Goal: Information Seeking & Learning: Find specific page/section

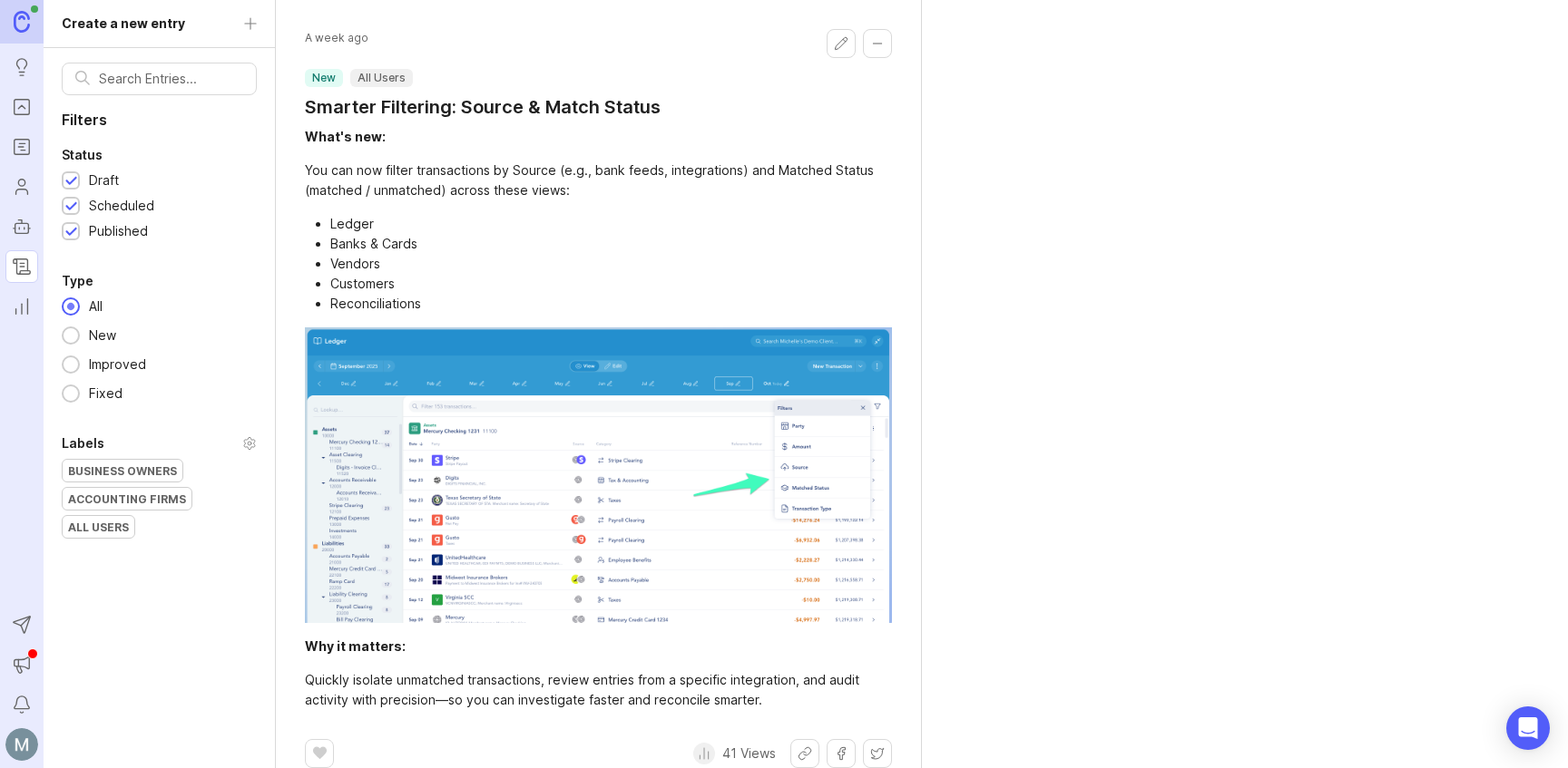
scroll to position [4, 0]
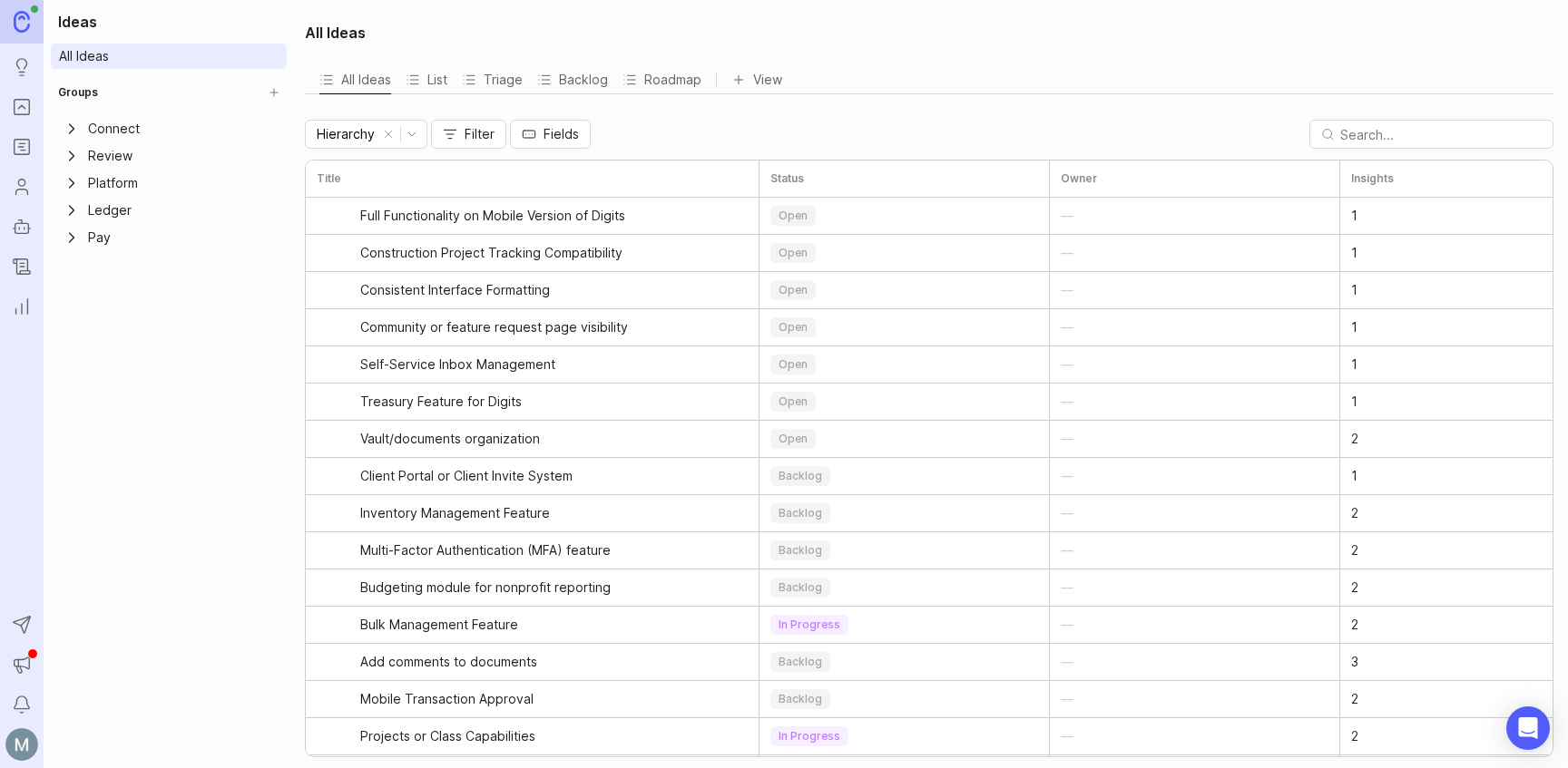
click at [97, 545] on div "Ideas All Ideas Groups Connect Review Platform Ledger Pay To pick up a draggabl…" at bounding box center [168, 384] width 250 height 768
click at [24, 24] on img at bounding box center [21, 20] width 17 height 20
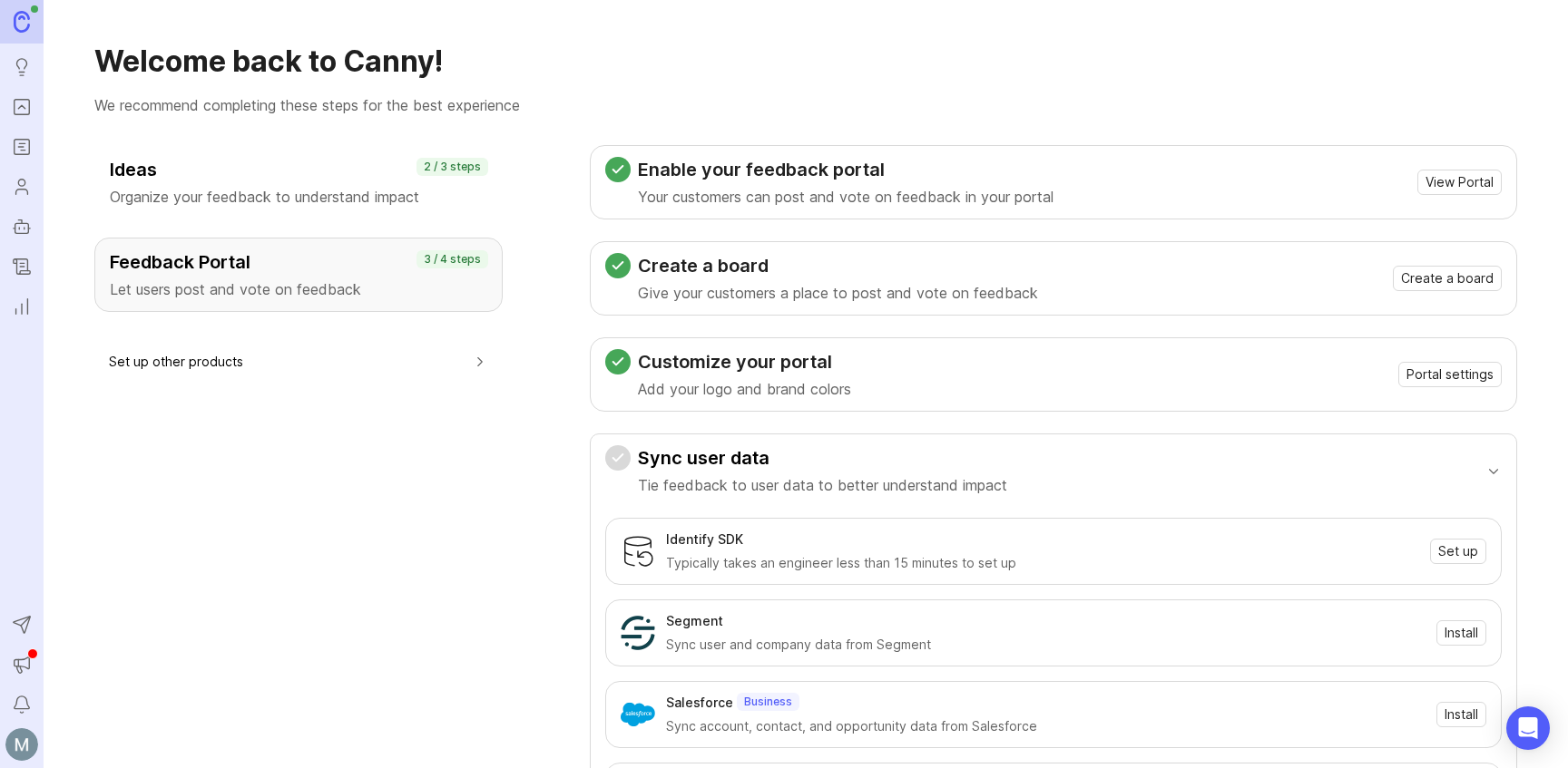
click at [398, 364] on button "Set up other products" at bounding box center [299, 362] width 379 height 41
click at [154, 366] on button "Set up other products" at bounding box center [299, 362] width 379 height 41
click at [25, 267] on icon "Changelog" at bounding box center [21, 266] width 20 height 21
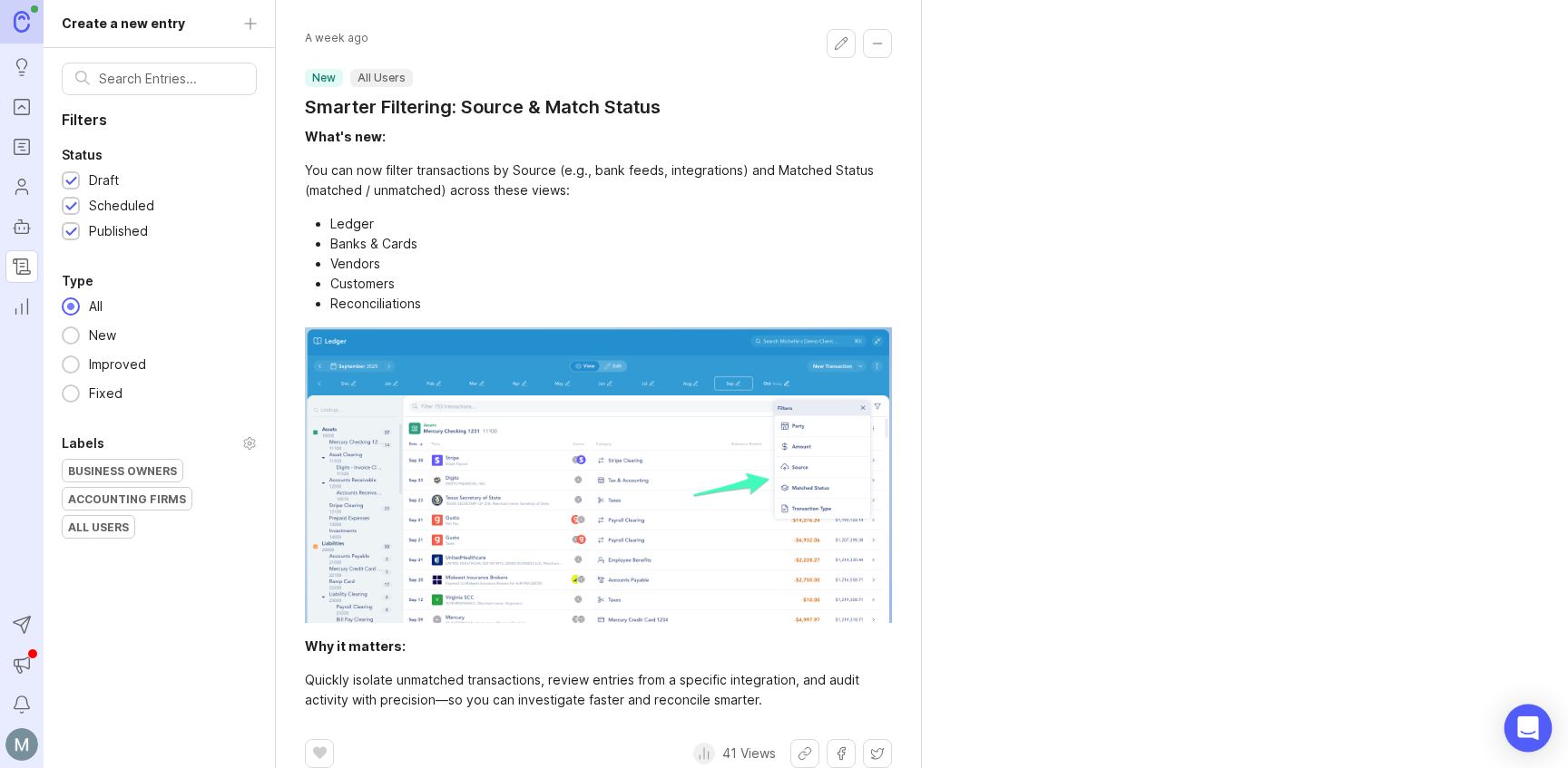
click at [1545, 725] on div "Open Intercom Messenger" at bounding box center [1527, 728] width 48 height 48
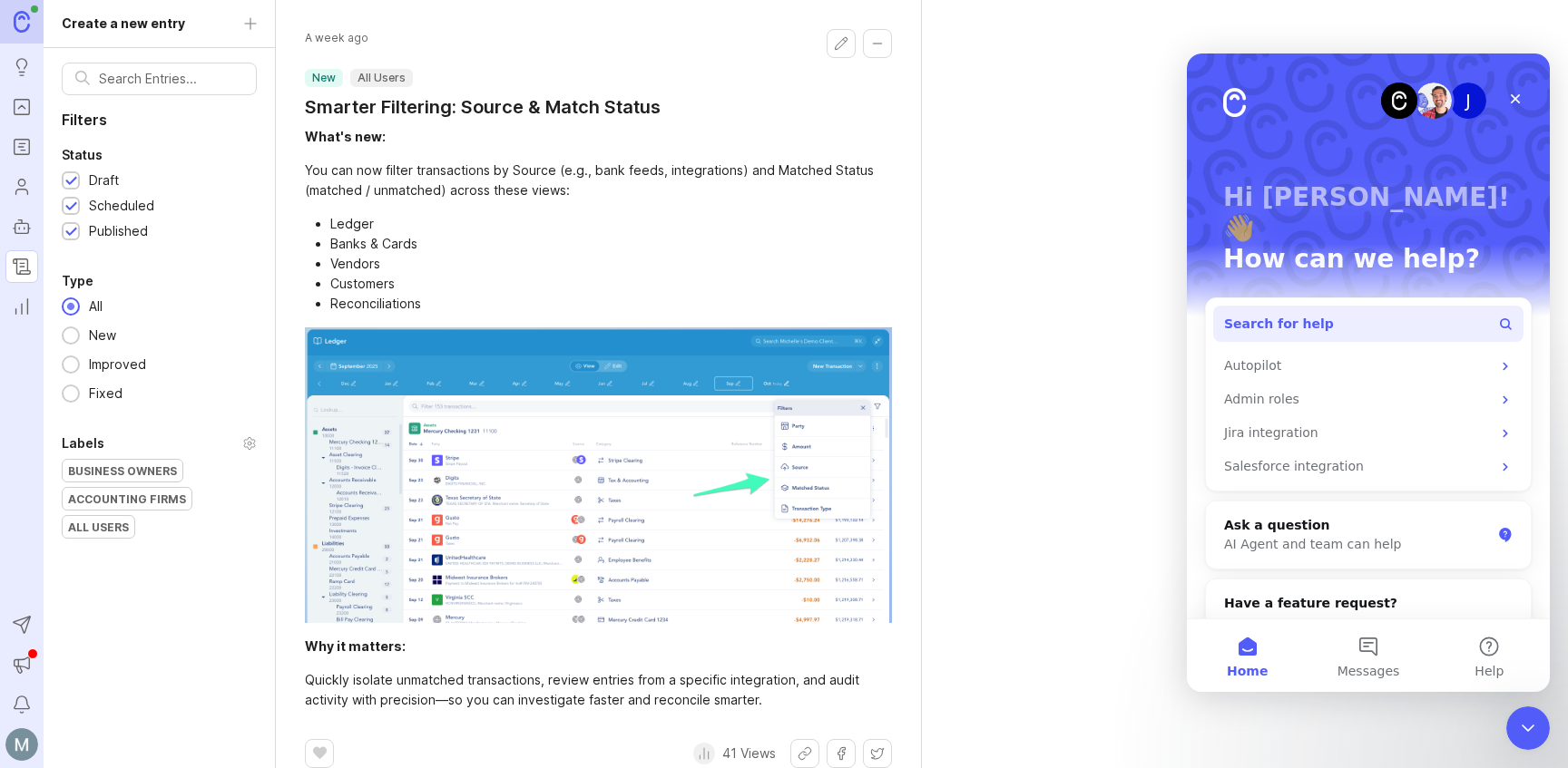
click at [1463, 305] on button "Search for help" at bounding box center [1368, 323] width 310 height 36
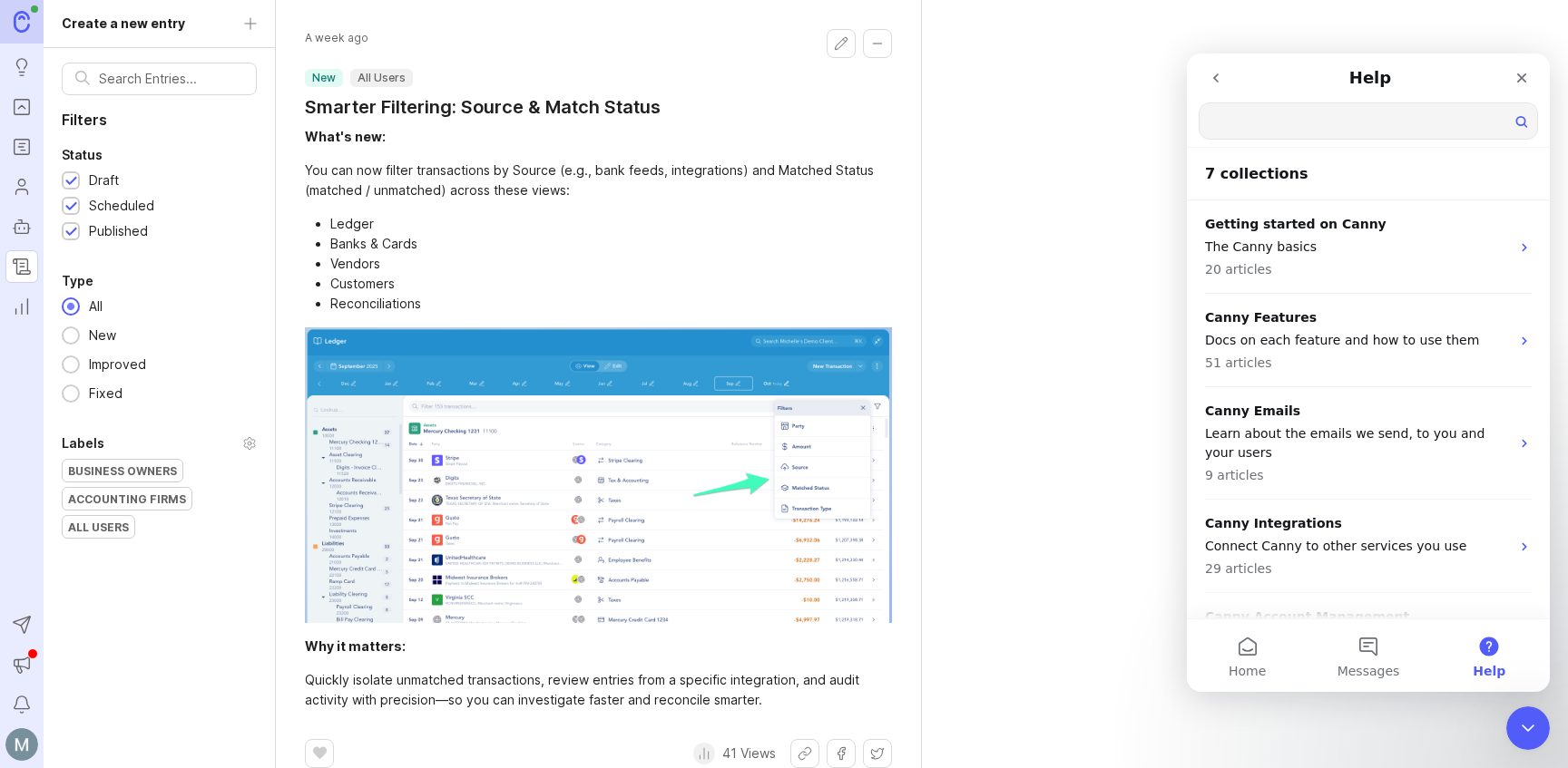
drag, startPoint x: 1271, startPoint y: 103, endPoint x: 1270, endPoint y: 132, distance: 29.0
click at [1270, 120] on input "Search for help" at bounding box center [1368, 121] width 338 height 35
click at [1270, 132] on input "Search for help" at bounding box center [1368, 121] width 338 height 35
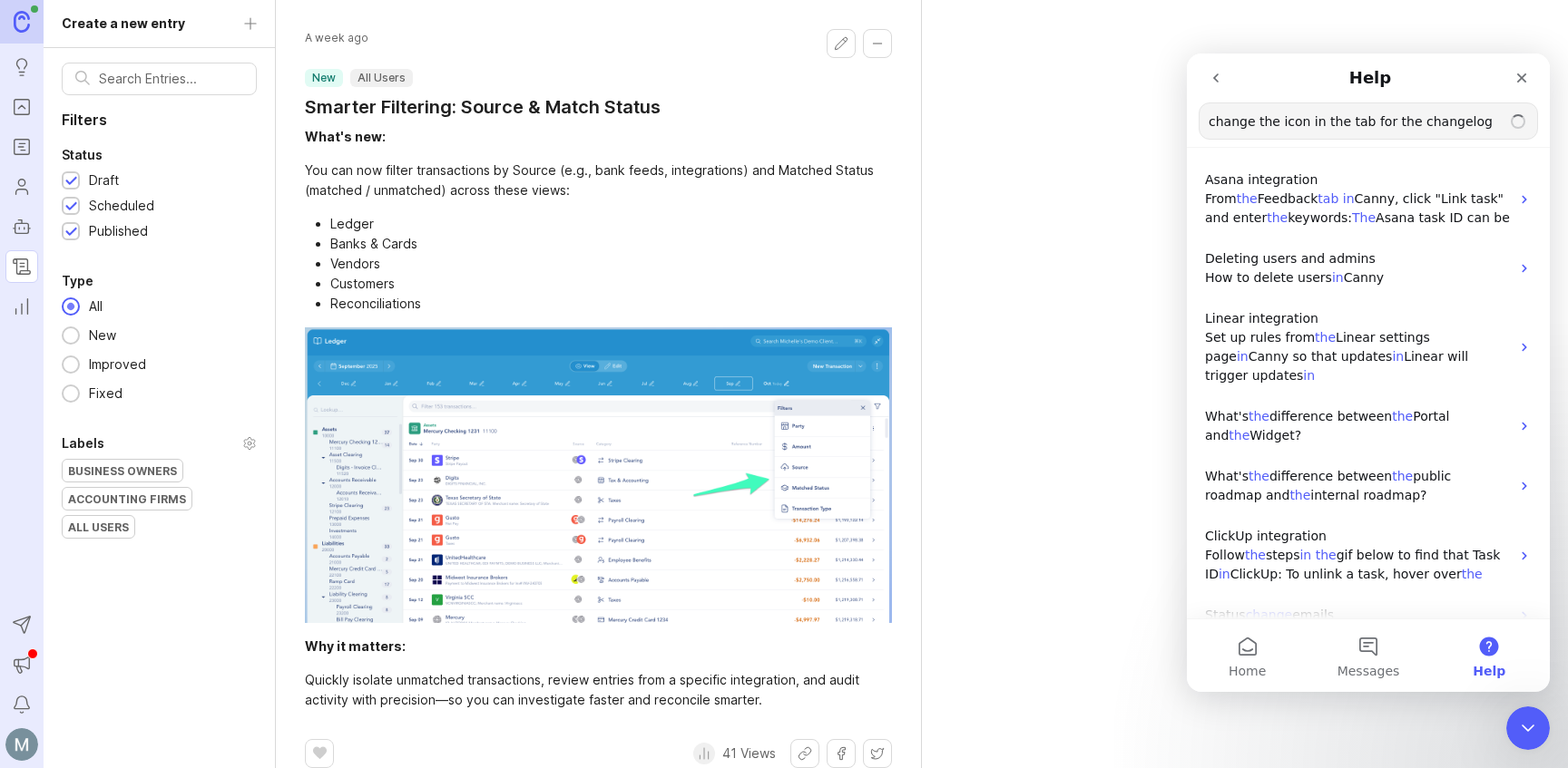
type input "change the icon in the tab for the changelog"
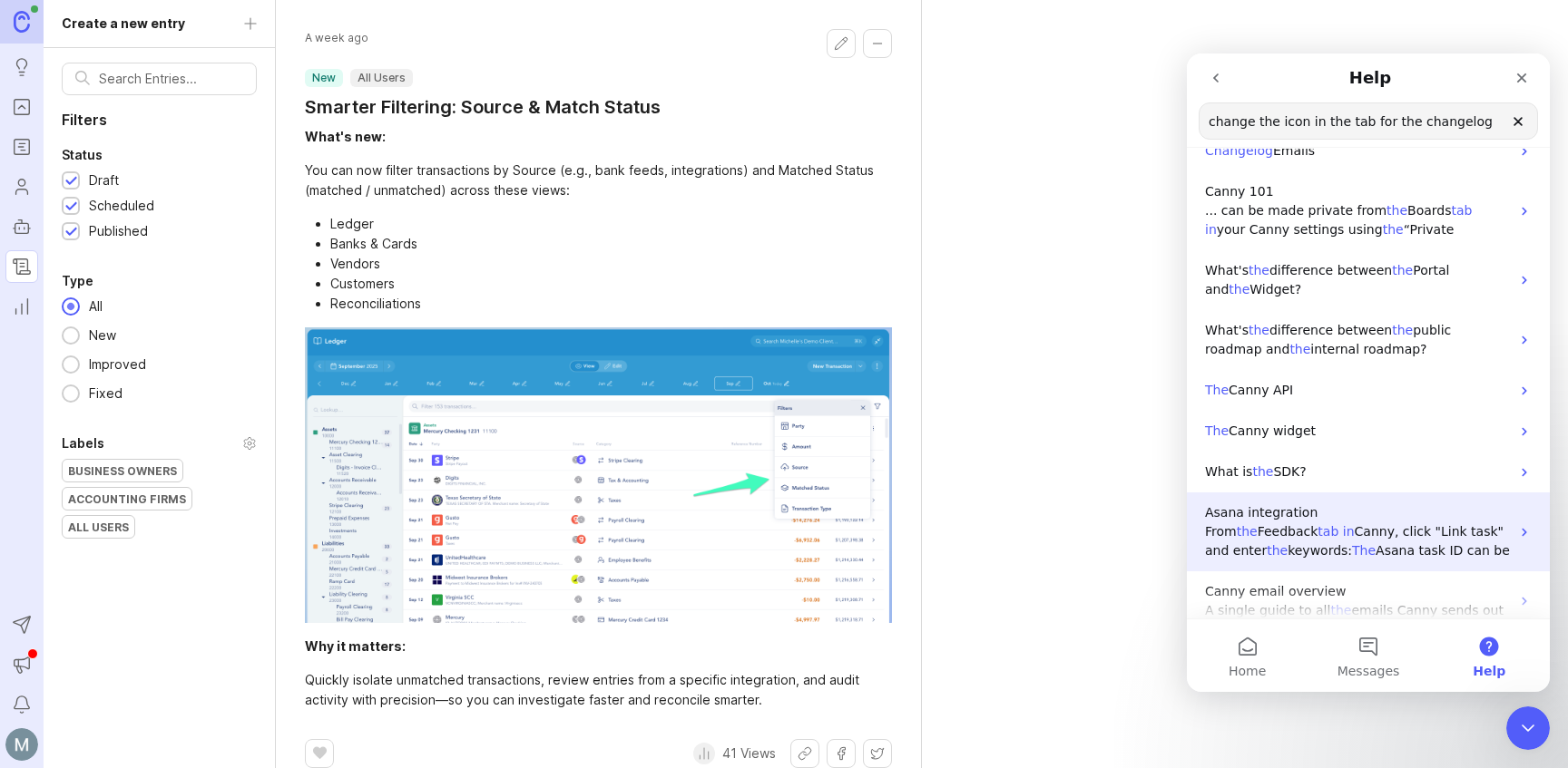
scroll to position [83, 0]
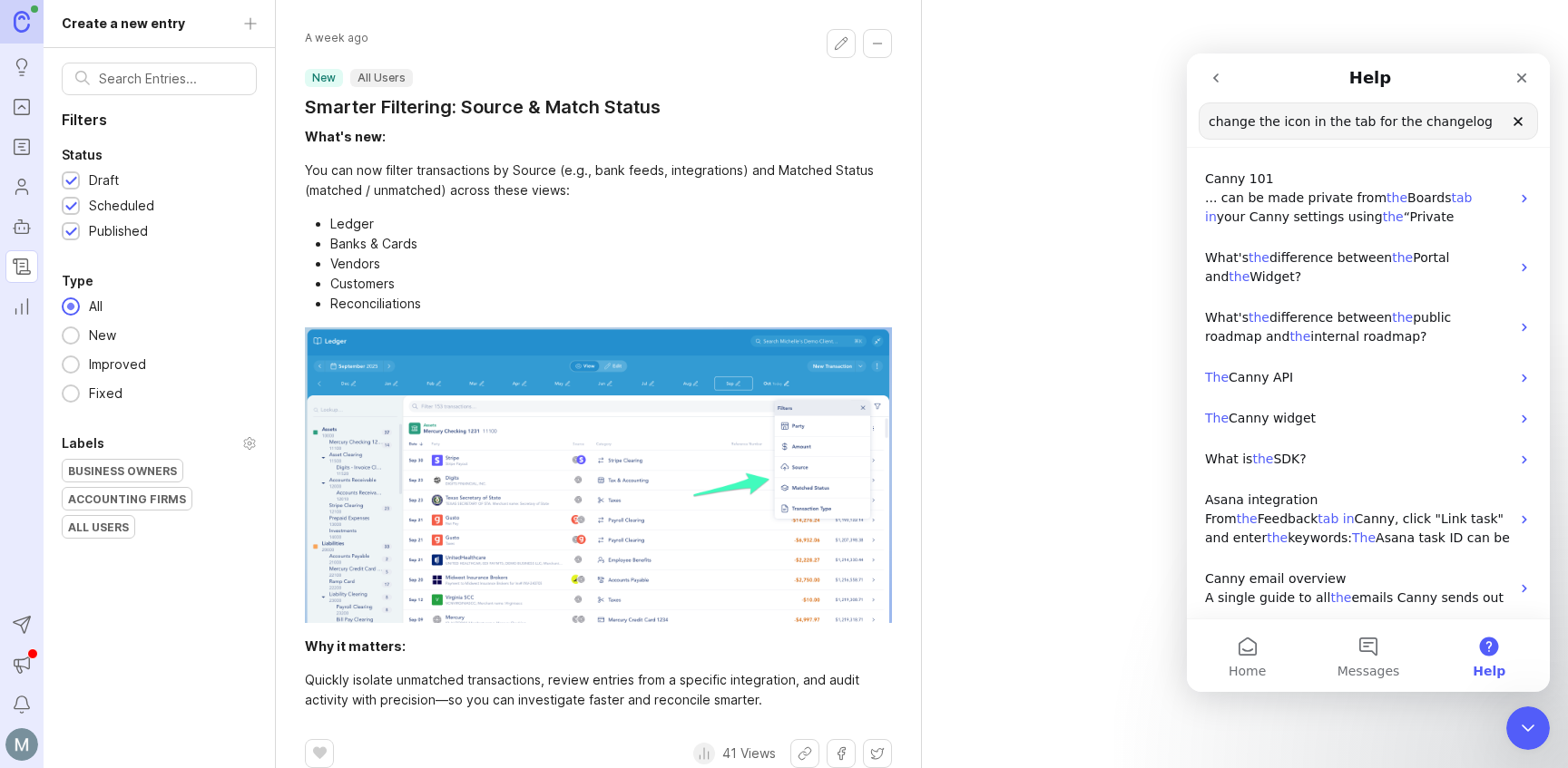
click at [1518, 122] on icon "Clear" at bounding box center [1517, 121] width 7 height 7
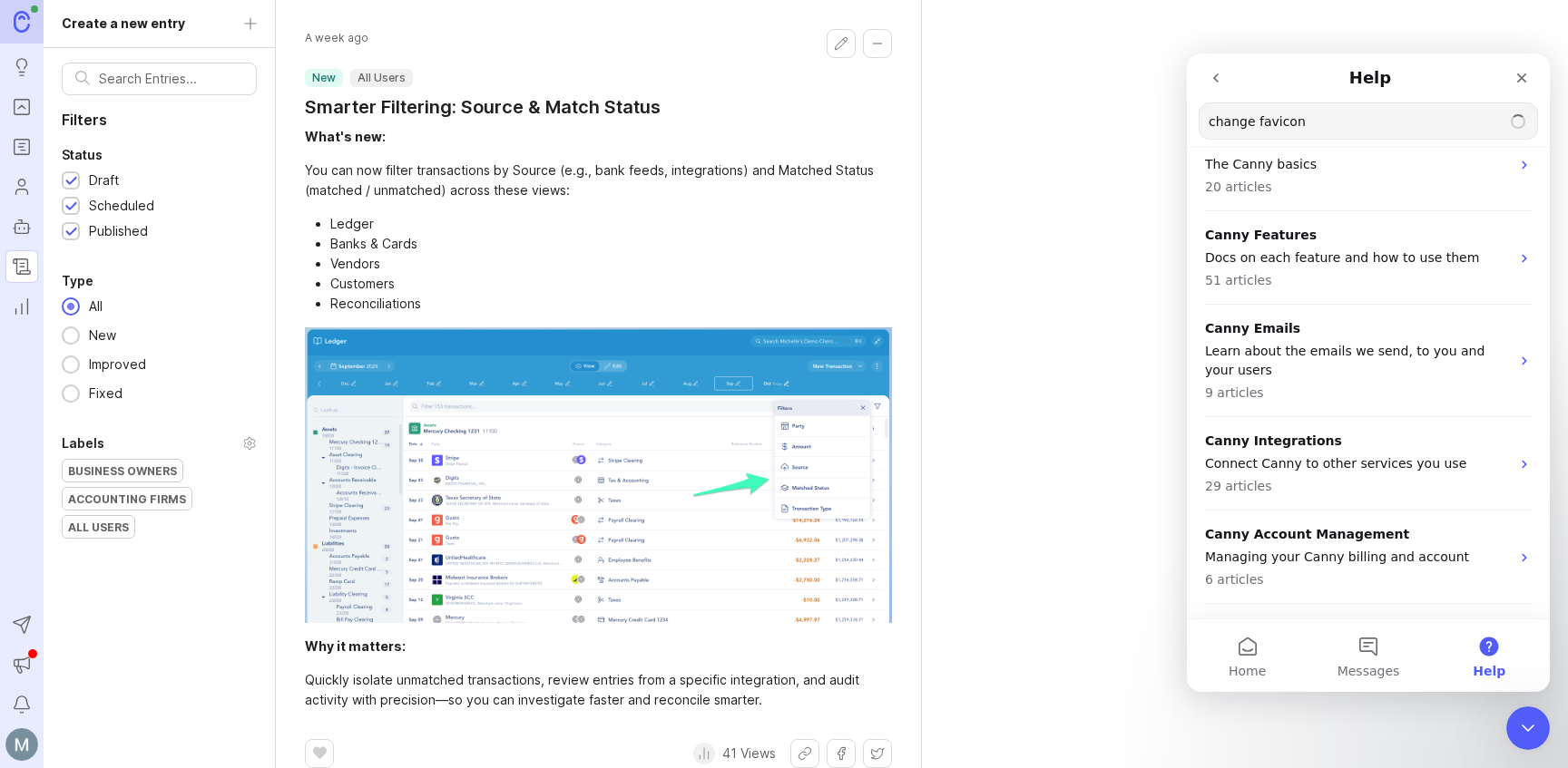
type input "change favicon"
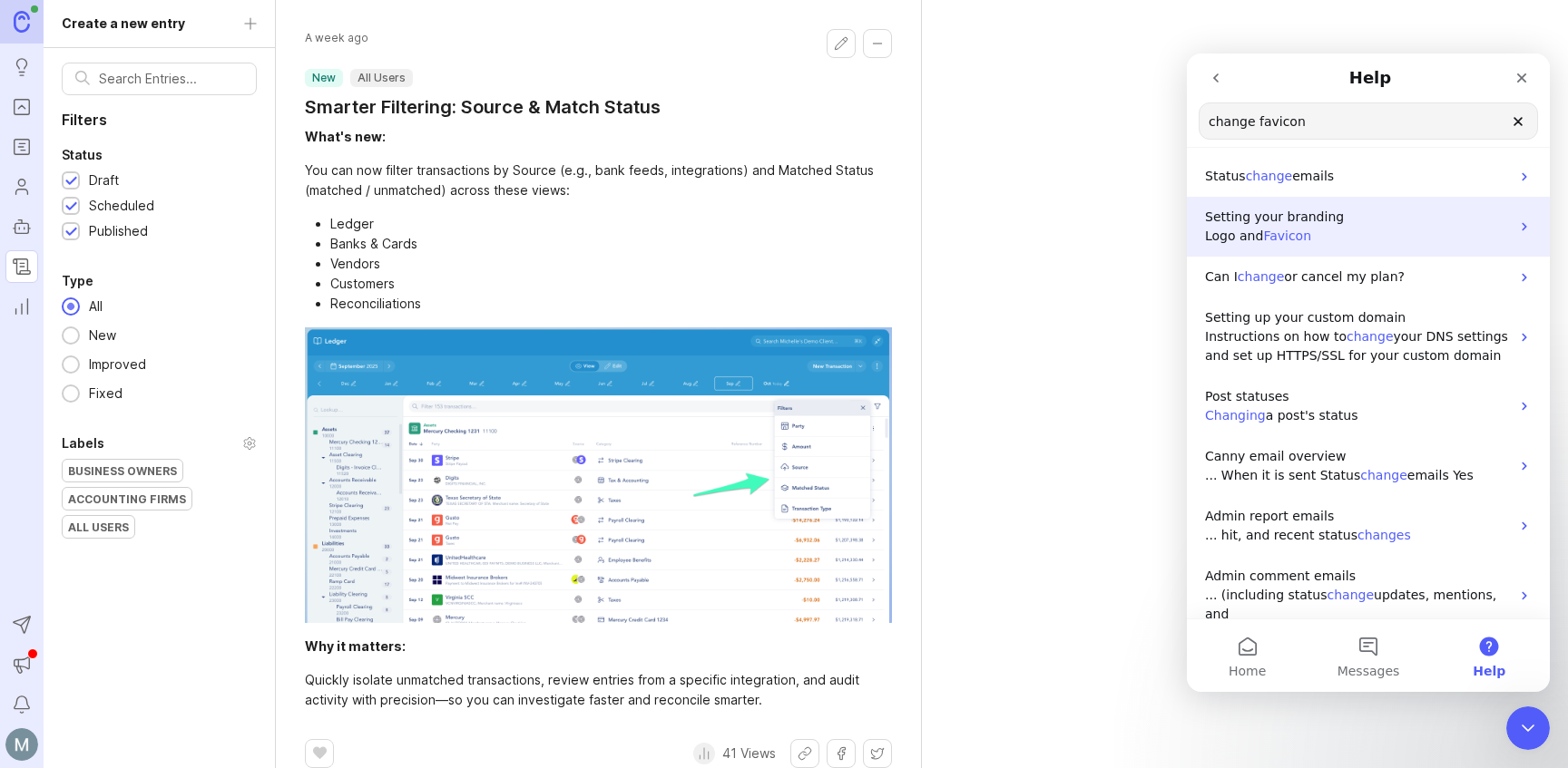
click at [1286, 241] on span "Favicon" at bounding box center [1286, 235] width 48 height 15
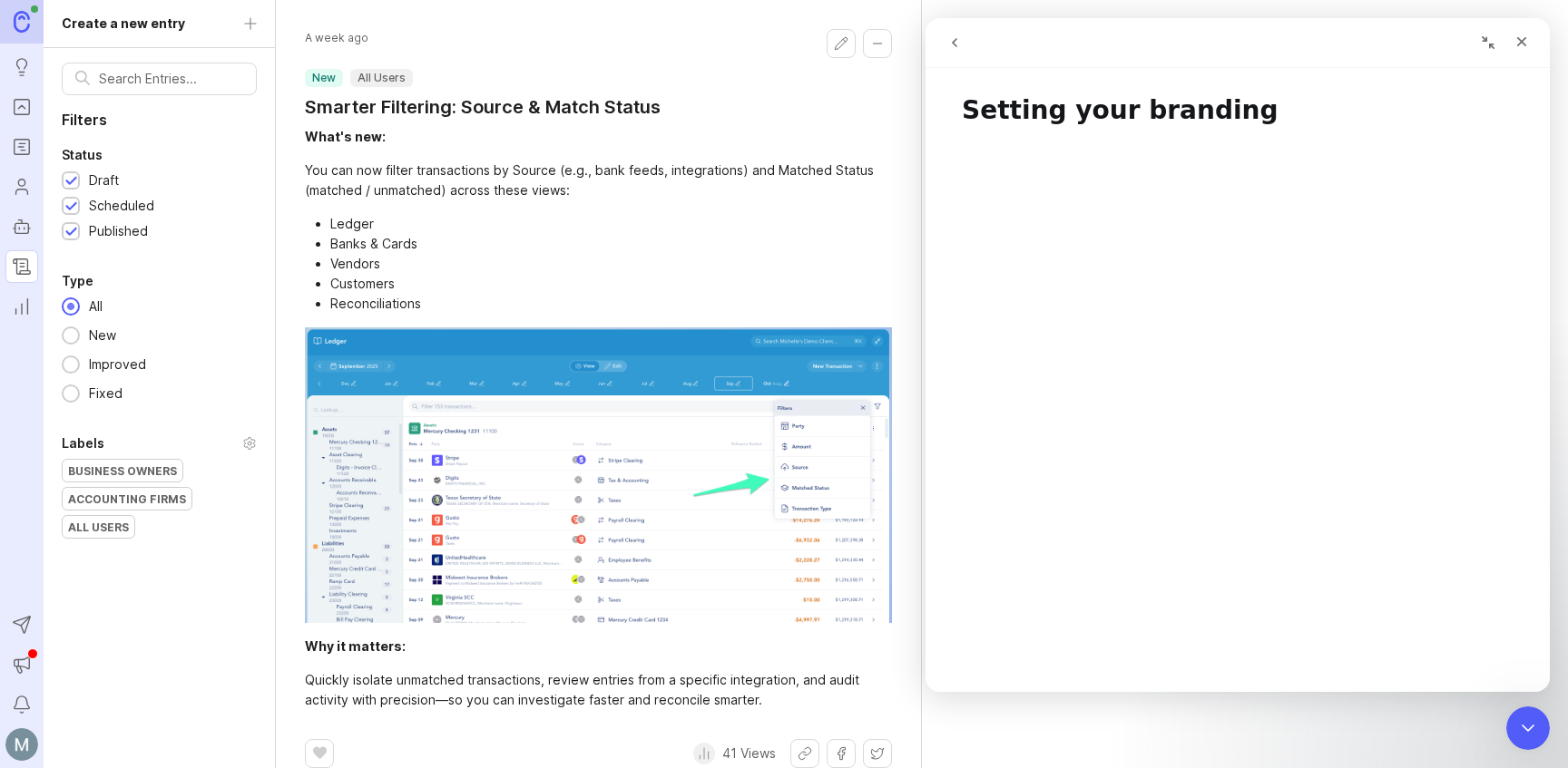
click at [19, 748] on img at bounding box center [22, 745] width 33 height 33
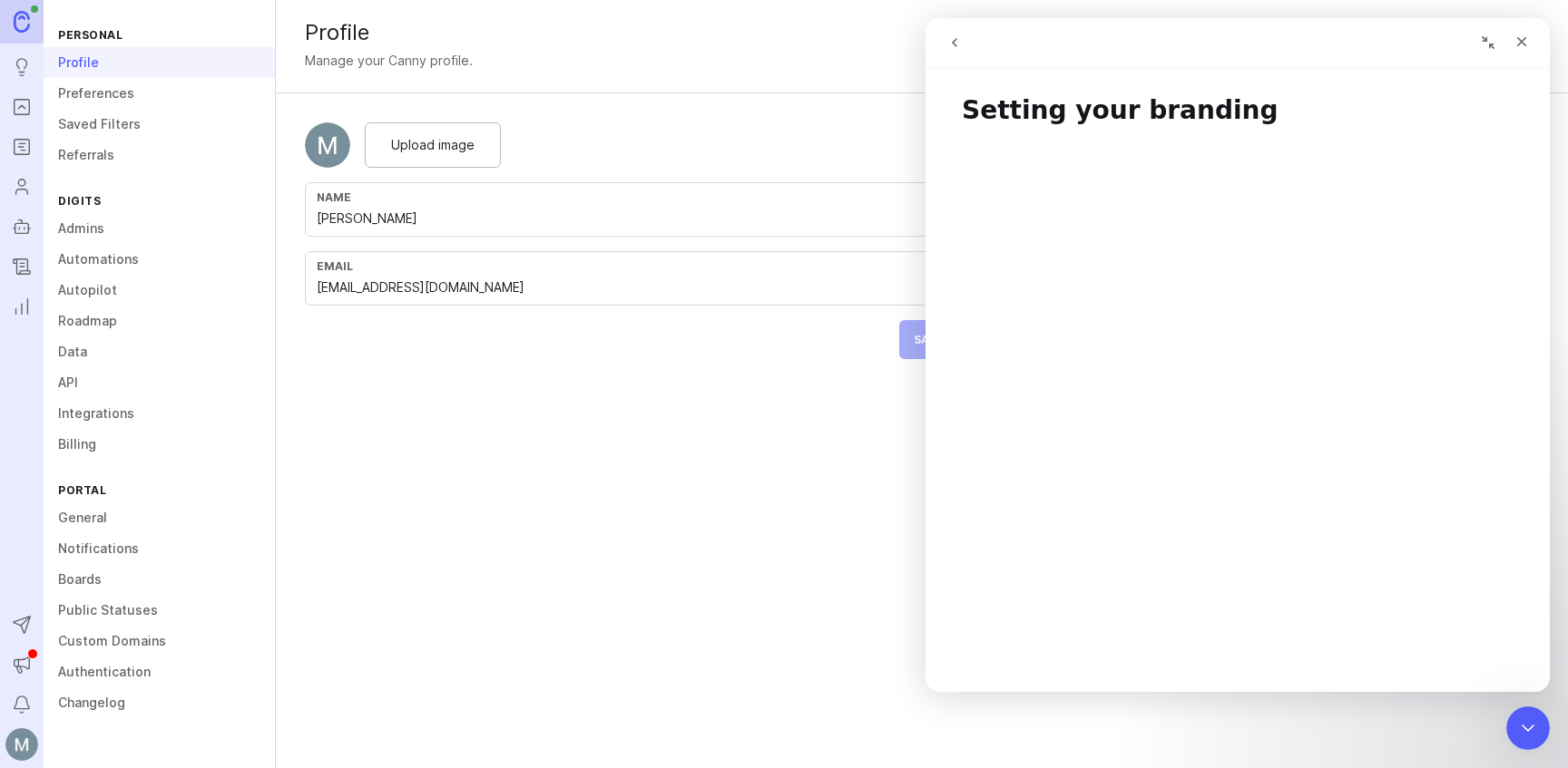
click at [438, 640] on div "Profile Manage your Canny profile. Upload image Name [PERSON_NAME] Email [EMAIL…" at bounding box center [922, 384] width 1292 height 768
click at [69, 506] on link "General" at bounding box center [160, 518] width 232 height 31
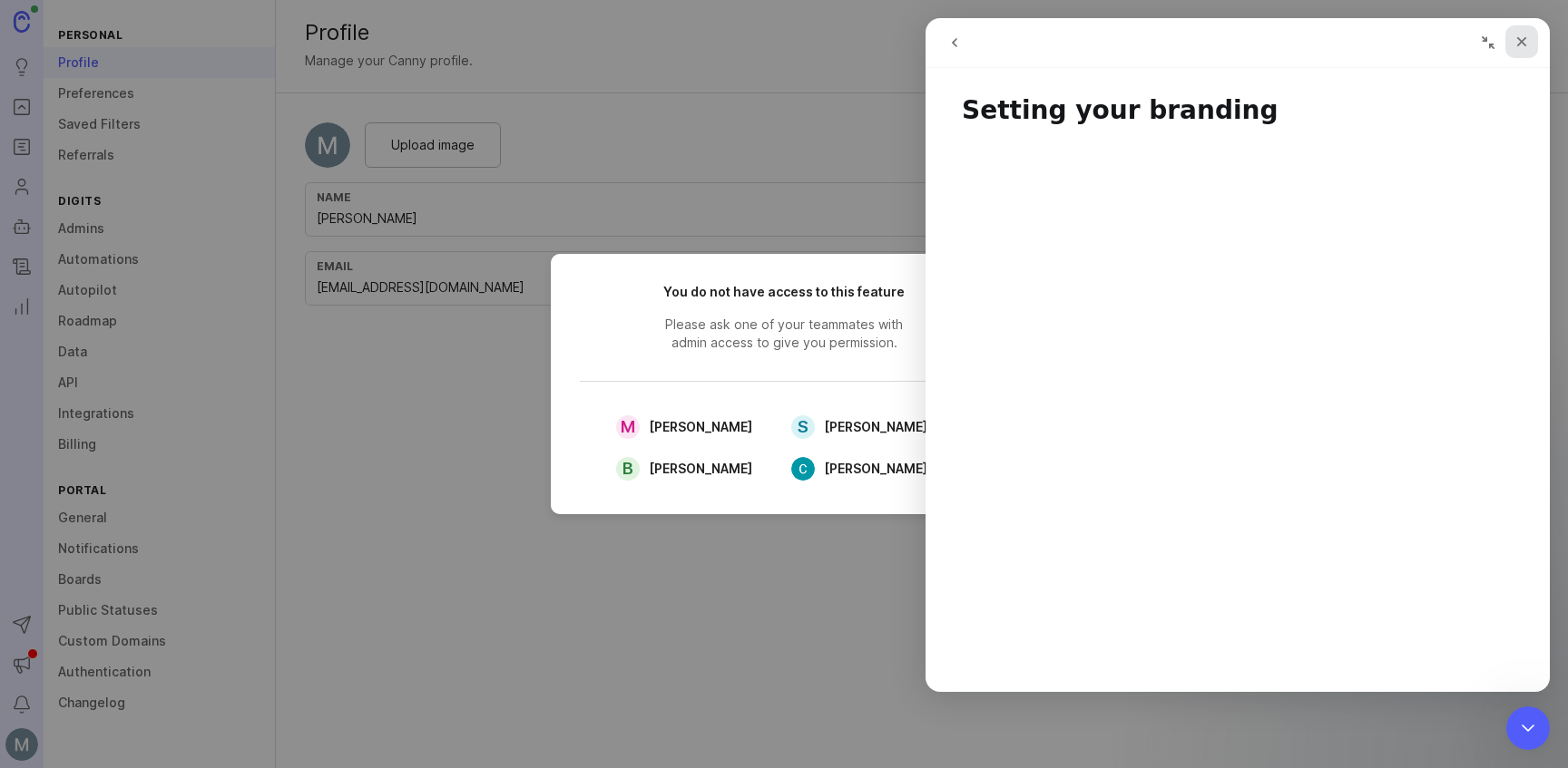
click at [1520, 40] on icon "Close" at bounding box center [1521, 42] width 10 height 10
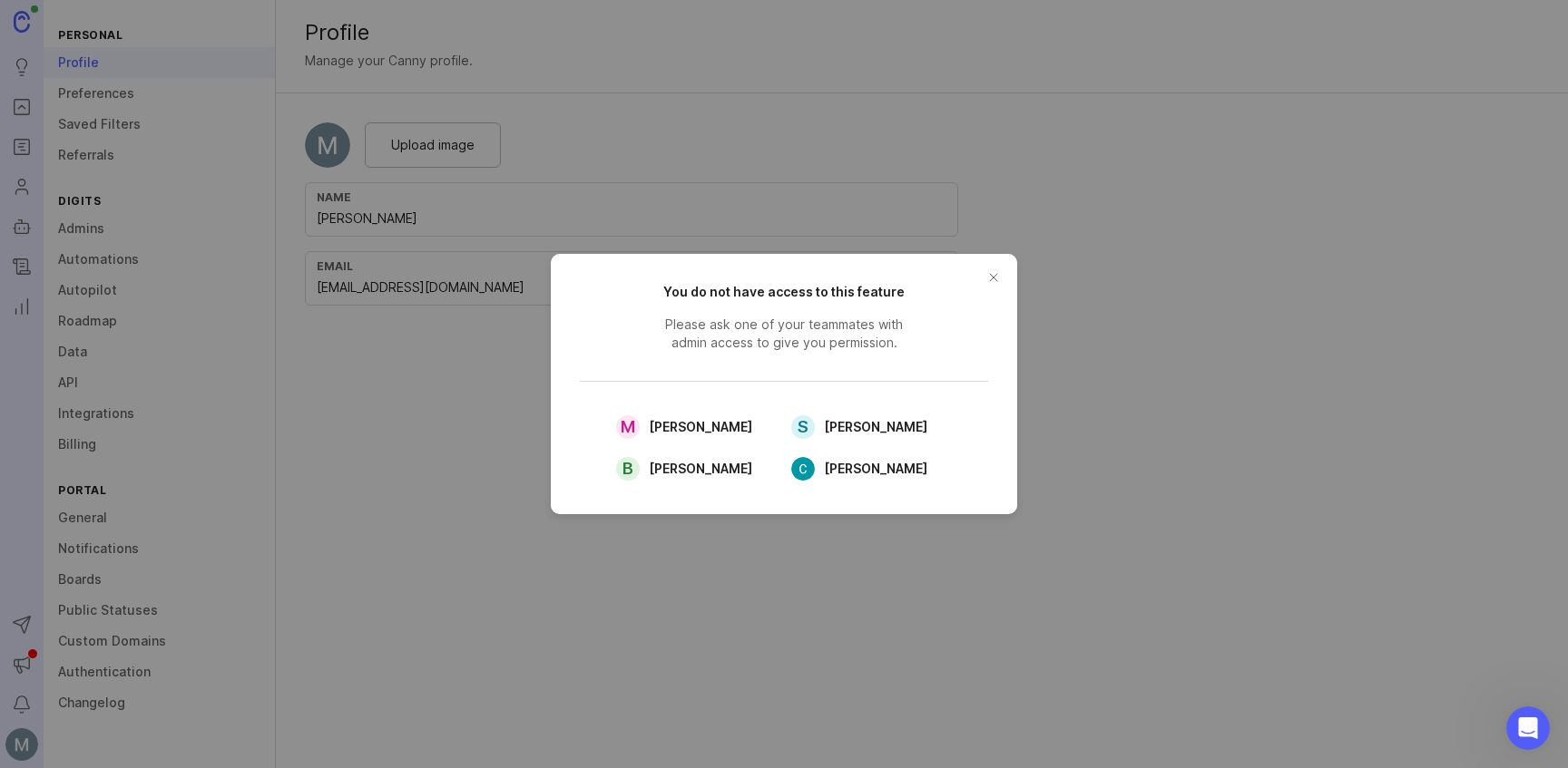
click at [996, 279] on button "close button" at bounding box center [993, 277] width 29 height 29
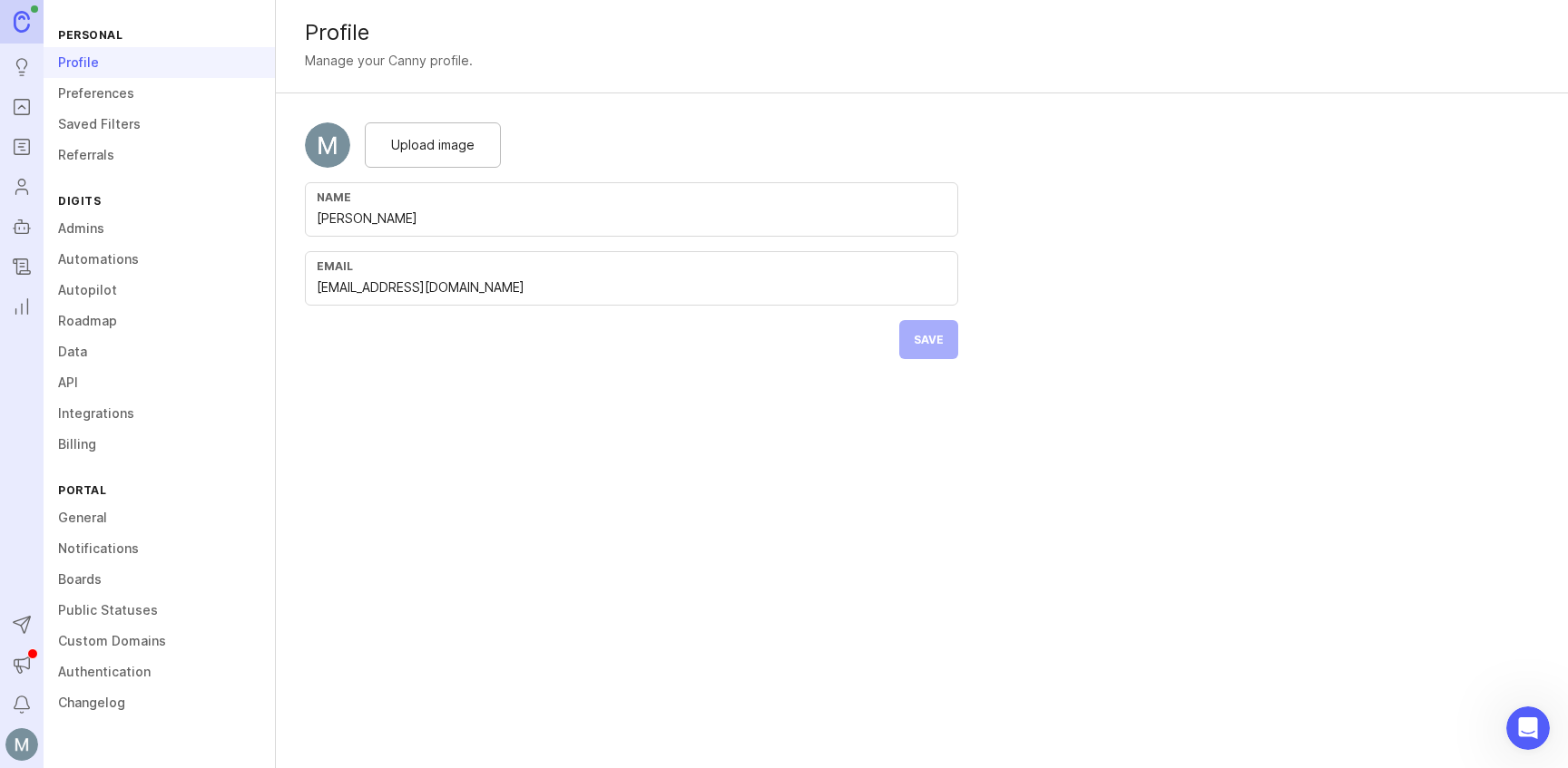
click at [63, 519] on link "General" at bounding box center [160, 518] width 232 height 31
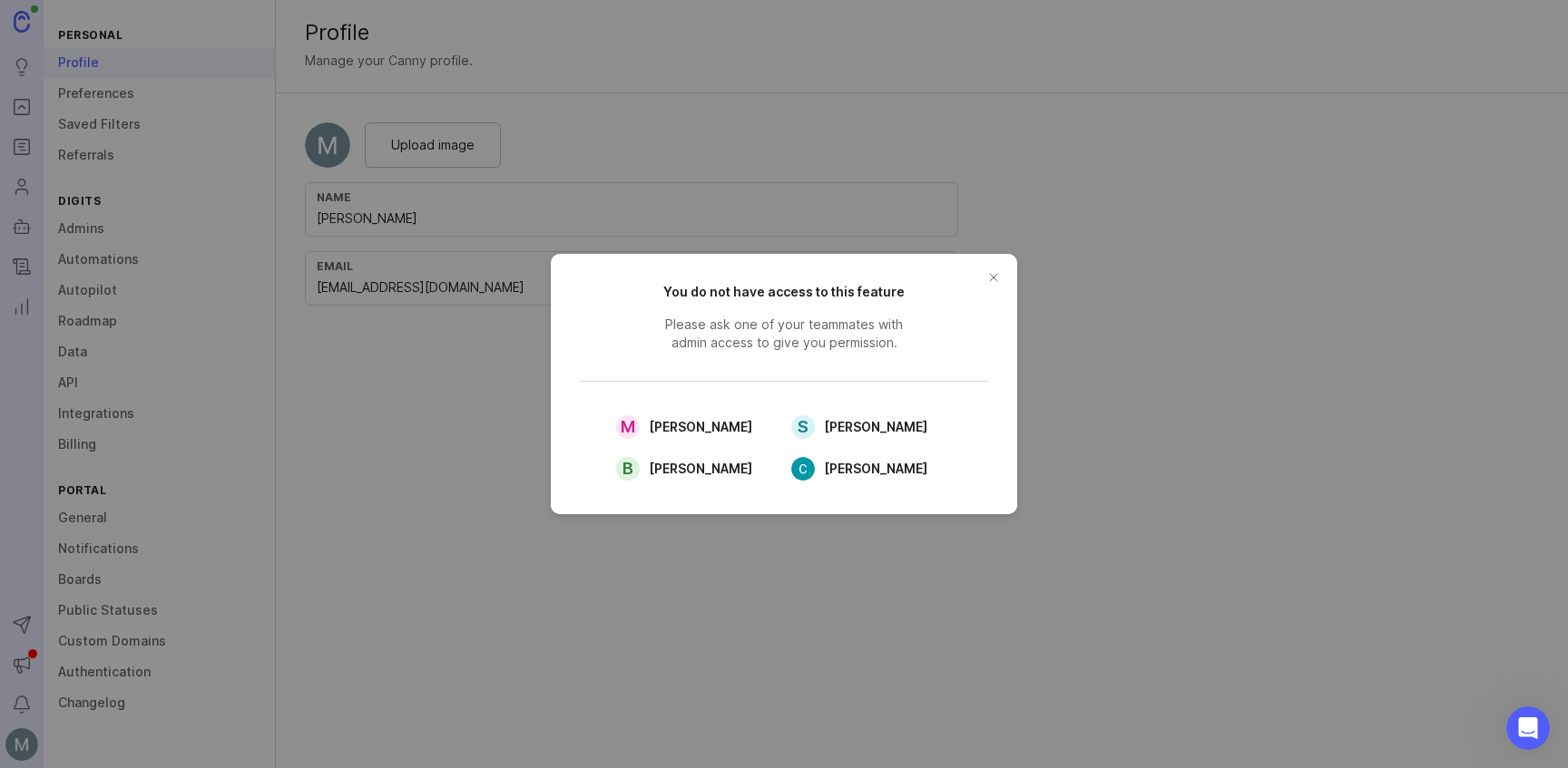
drag, startPoint x: 762, startPoint y: 621, endPoint x: 905, endPoint y: 509, distance: 181.6
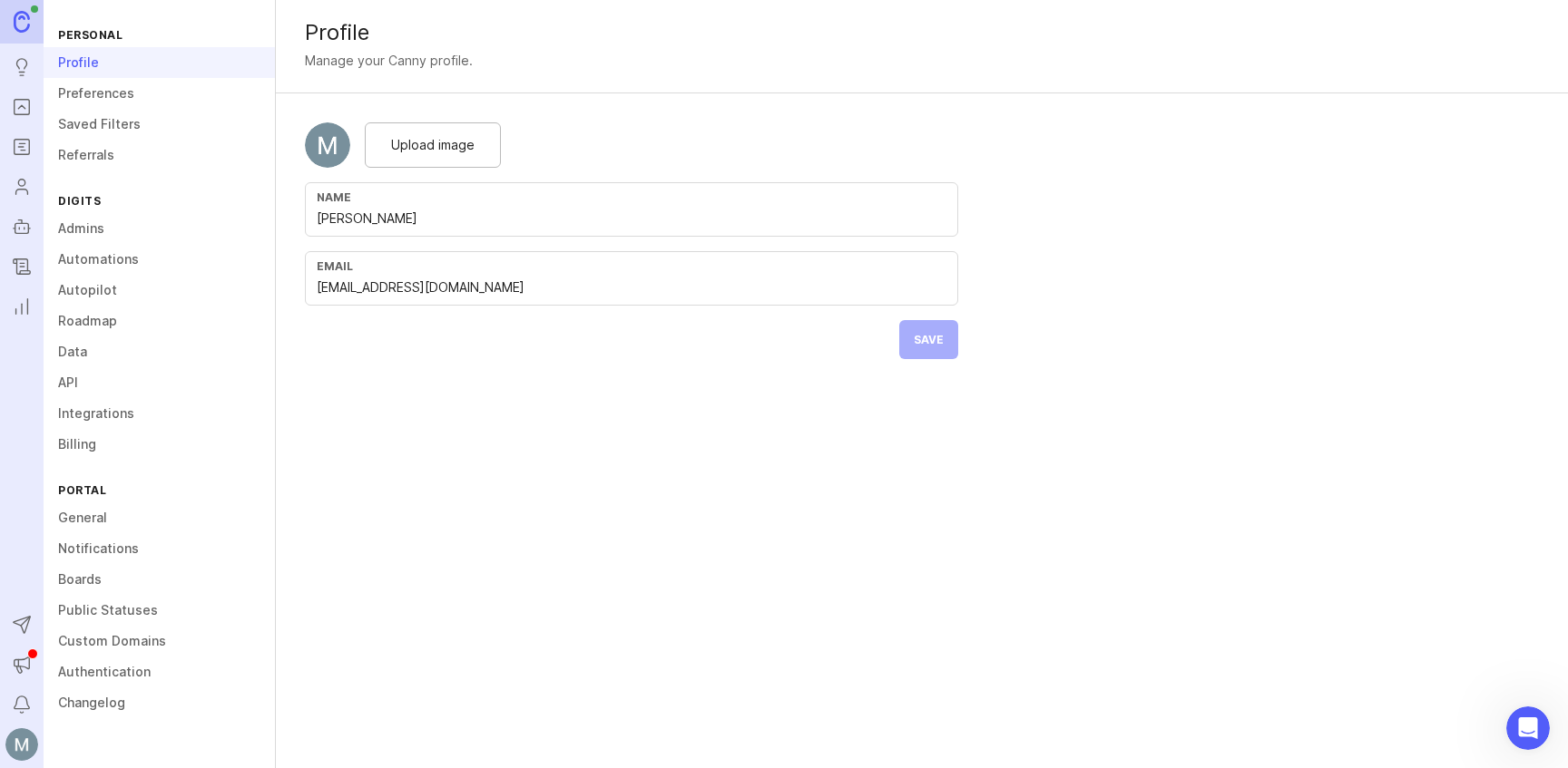
click at [502, 596] on div "Profile Manage your Canny profile. Upload image Name [PERSON_NAME] Email [EMAIL…" at bounding box center [922, 384] width 1292 height 768
click at [89, 558] on link "Notifications" at bounding box center [160, 548] width 232 height 31
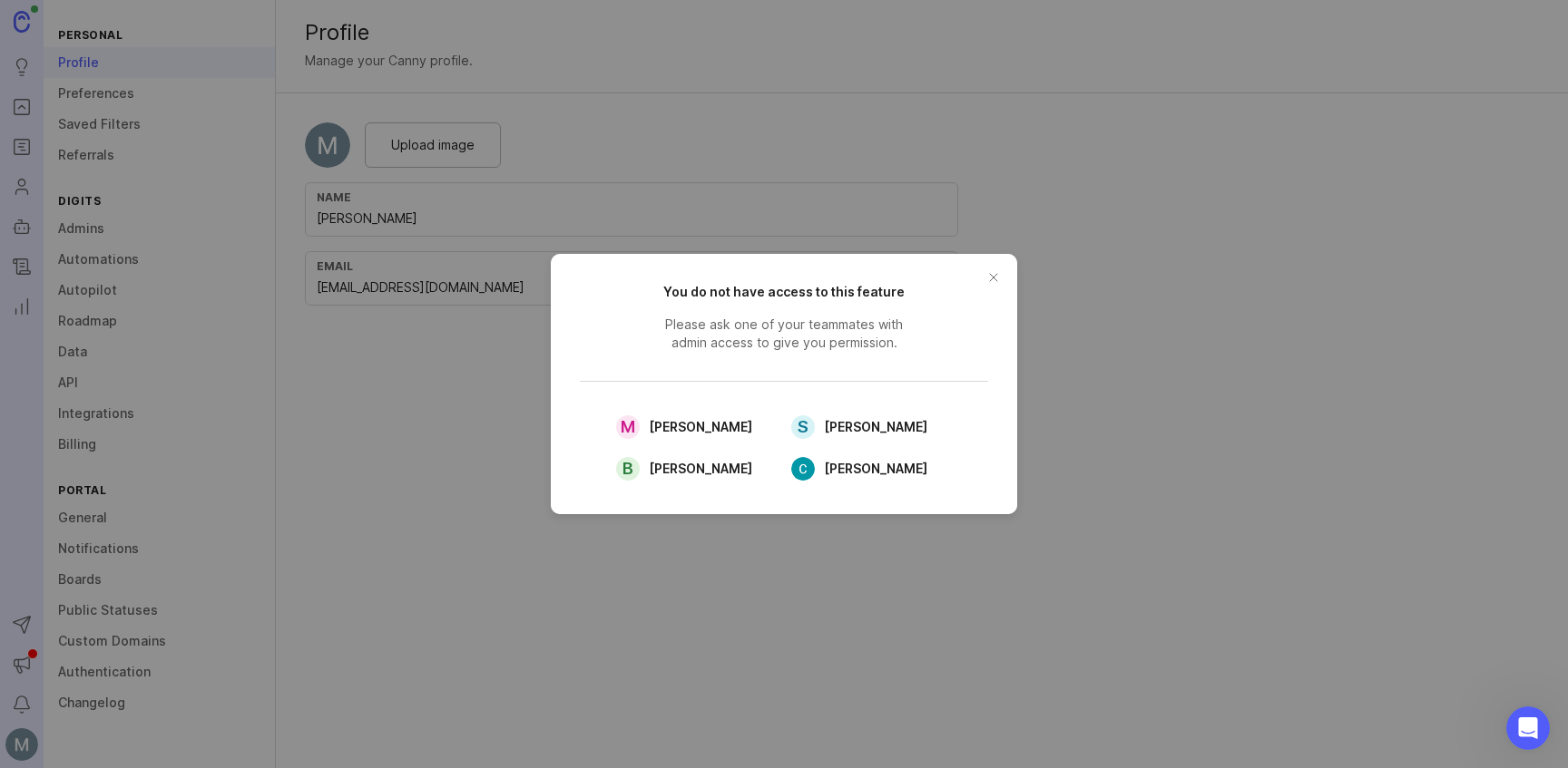
click at [990, 278] on button "close button" at bounding box center [993, 277] width 29 height 29
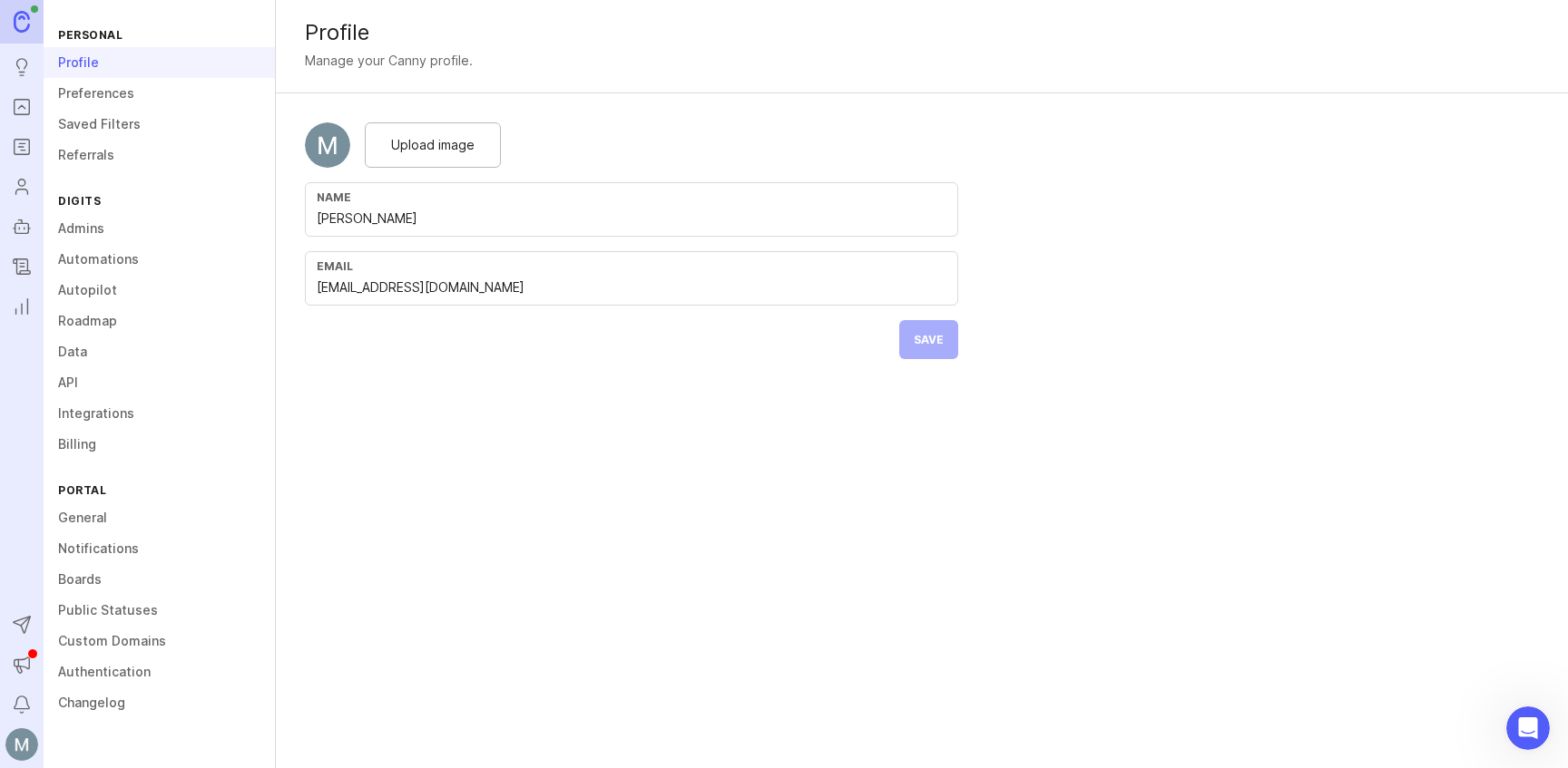
click at [479, 617] on div "Profile Manage your Canny profile. Upload image Name [PERSON_NAME] Email [EMAIL…" at bounding box center [922, 384] width 1292 height 768
click at [562, 567] on div "Profile Manage your Canny profile. Upload image Name [PERSON_NAME] Email [EMAIL…" at bounding box center [922, 384] width 1292 height 768
click at [557, 579] on div "Profile Manage your Canny profile. Upload image Name [PERSON_NAME] Email [EMAIL…" at bounding box center [922, 384] width 1292 height 768
click at [558, 579] on div "Profile Manage your Canny profile. Upload image Name [PERSON_NAME] Email [EMAIL…" at bounding box center [922, 384] width 1292 height 768
click at [425, 487] on div "Profile Manage your Canny profile. Upload image Name [PERSON_NAME] Email [EMAIL…" at bounding box center [922, 384] width 1292 height 768
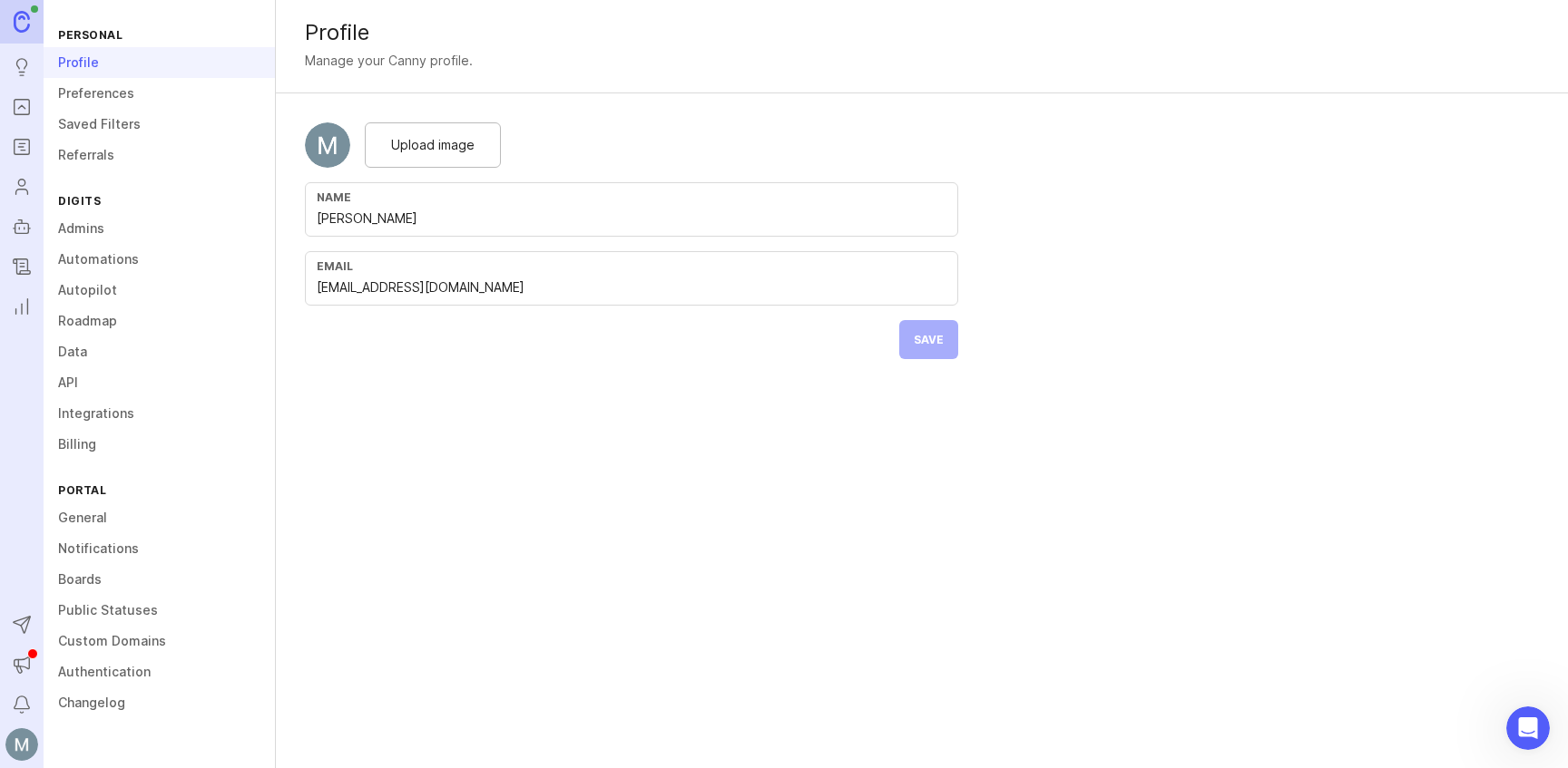
click at [359, 532] on div "Profile Manage your Canny profile. Upload image Name [PERSON_NAME] Email [EMAIL…" at bounding box center [922, 384] width 1292 height 768
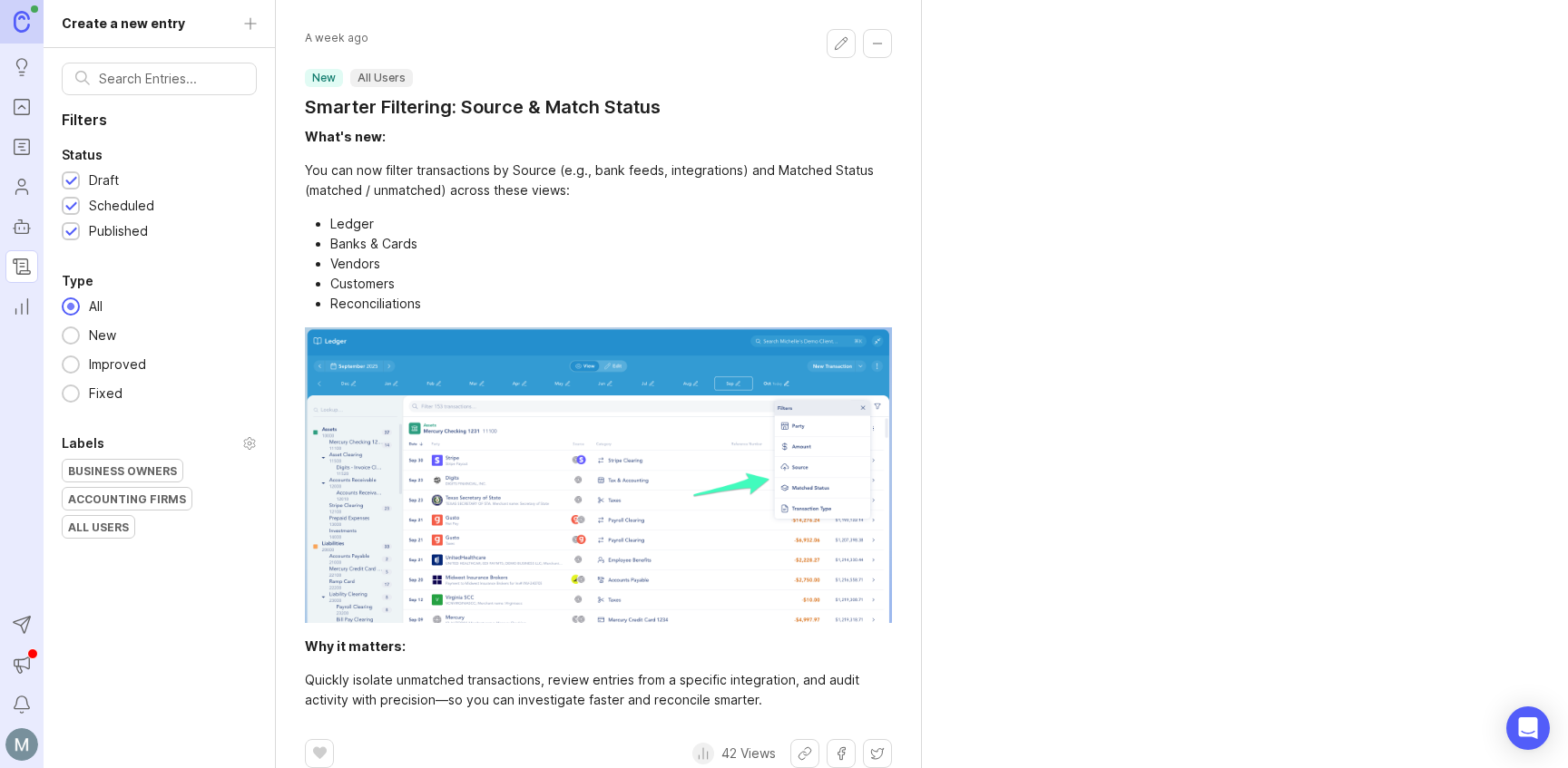
click at [87, 683] on div "Filters Status Draft Scheduled Published Type All New Improved Fixed Labels Bus…" at bounding box center [160, 432] width 232 height 768
click at [18, 753] on img at bounding box center [22, 745] width 33 height 33
